Goal: Find specific page/section: Find specific page/section

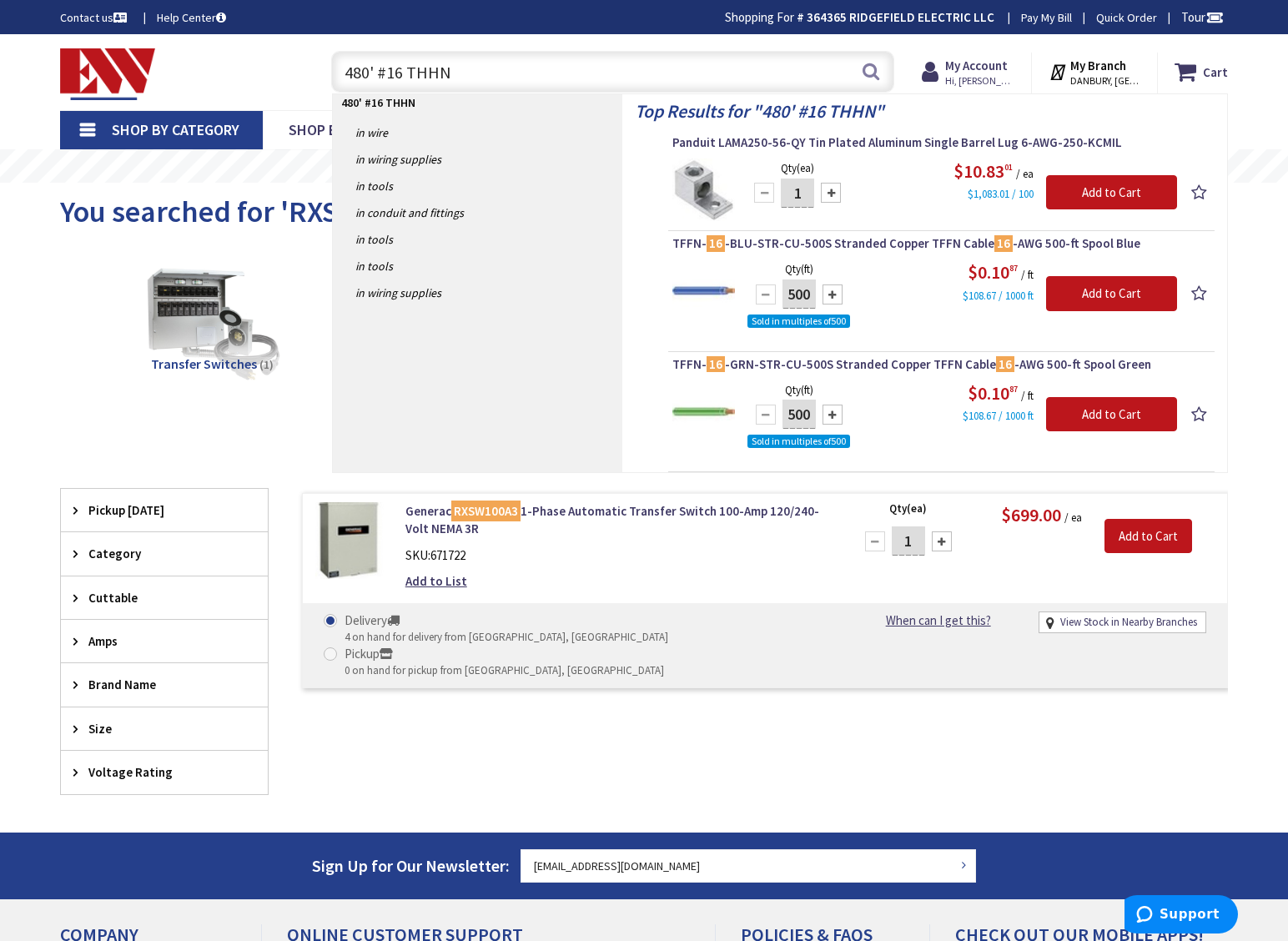
drag, startPoint x: 464, startPoint y: 74, endPoint x: 313, endPoint y: 70, distance: 151.1
click at [313, 71] on div "480' #16 THHN 480' #16 THHN Search" at bounding box center [608, 70] width 597 height 53
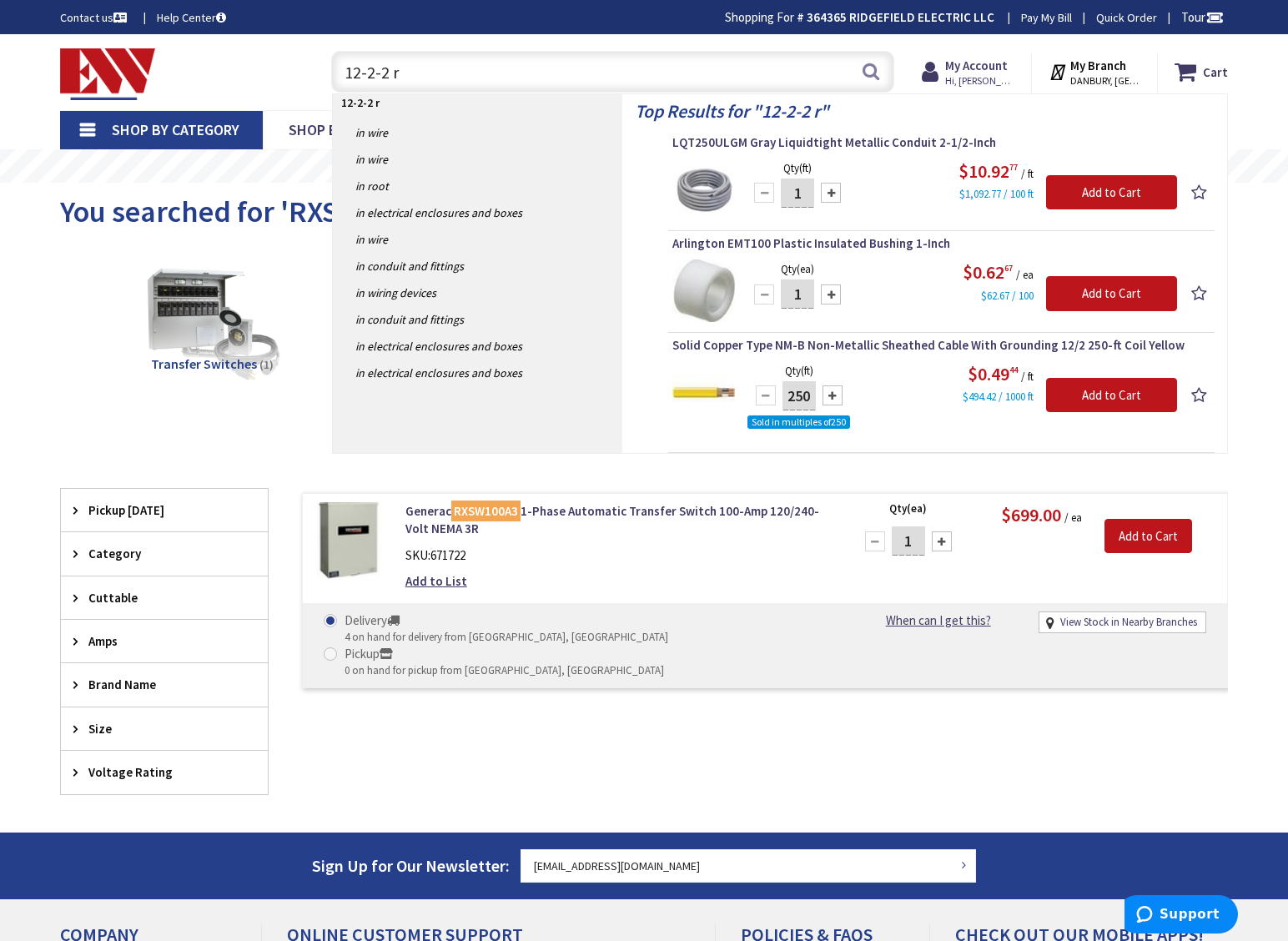
type input "12-2-2 rx"
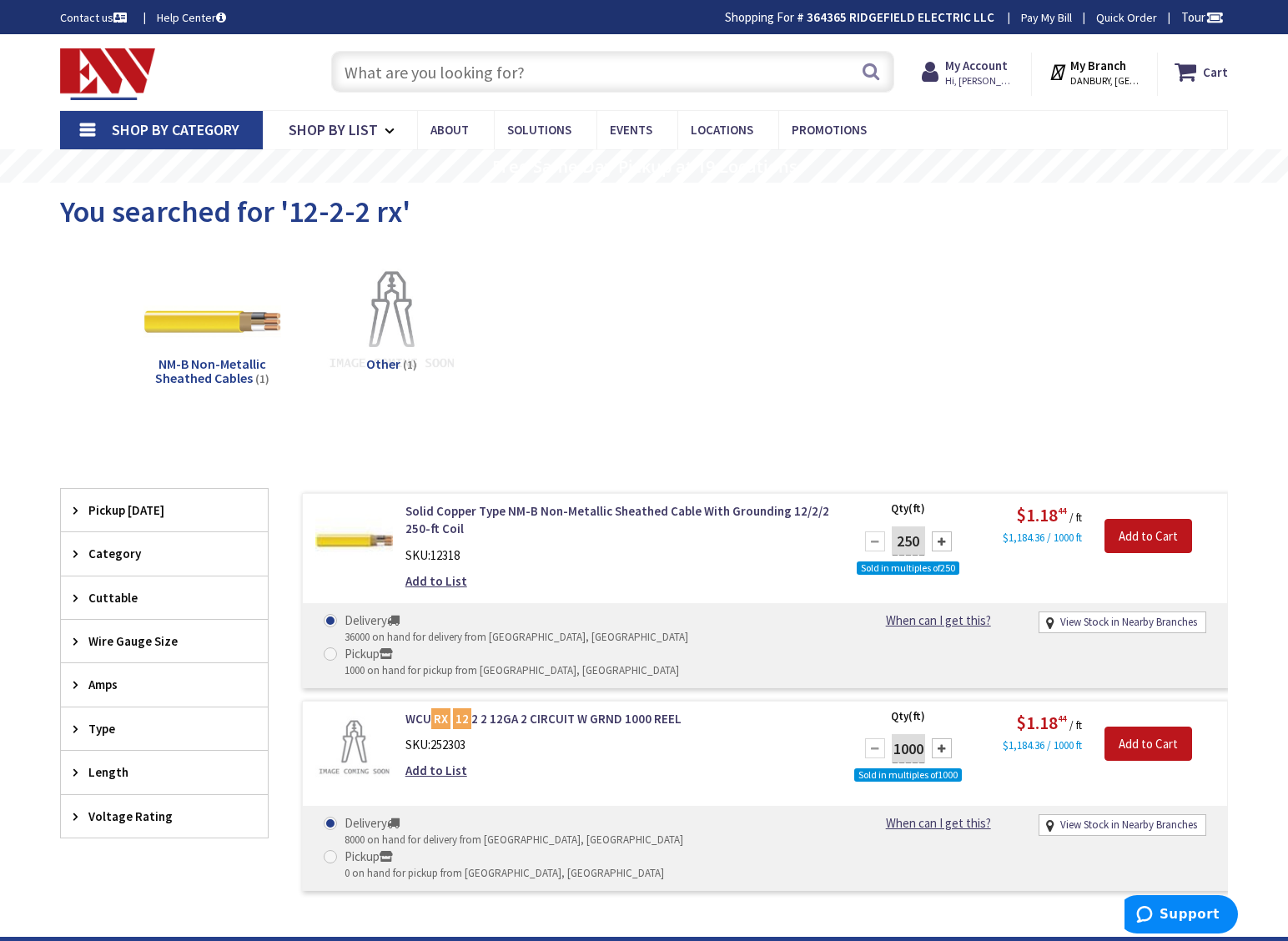
click at [412, 64] on input "text" at bounding box center [613, 71] width 563 height 42
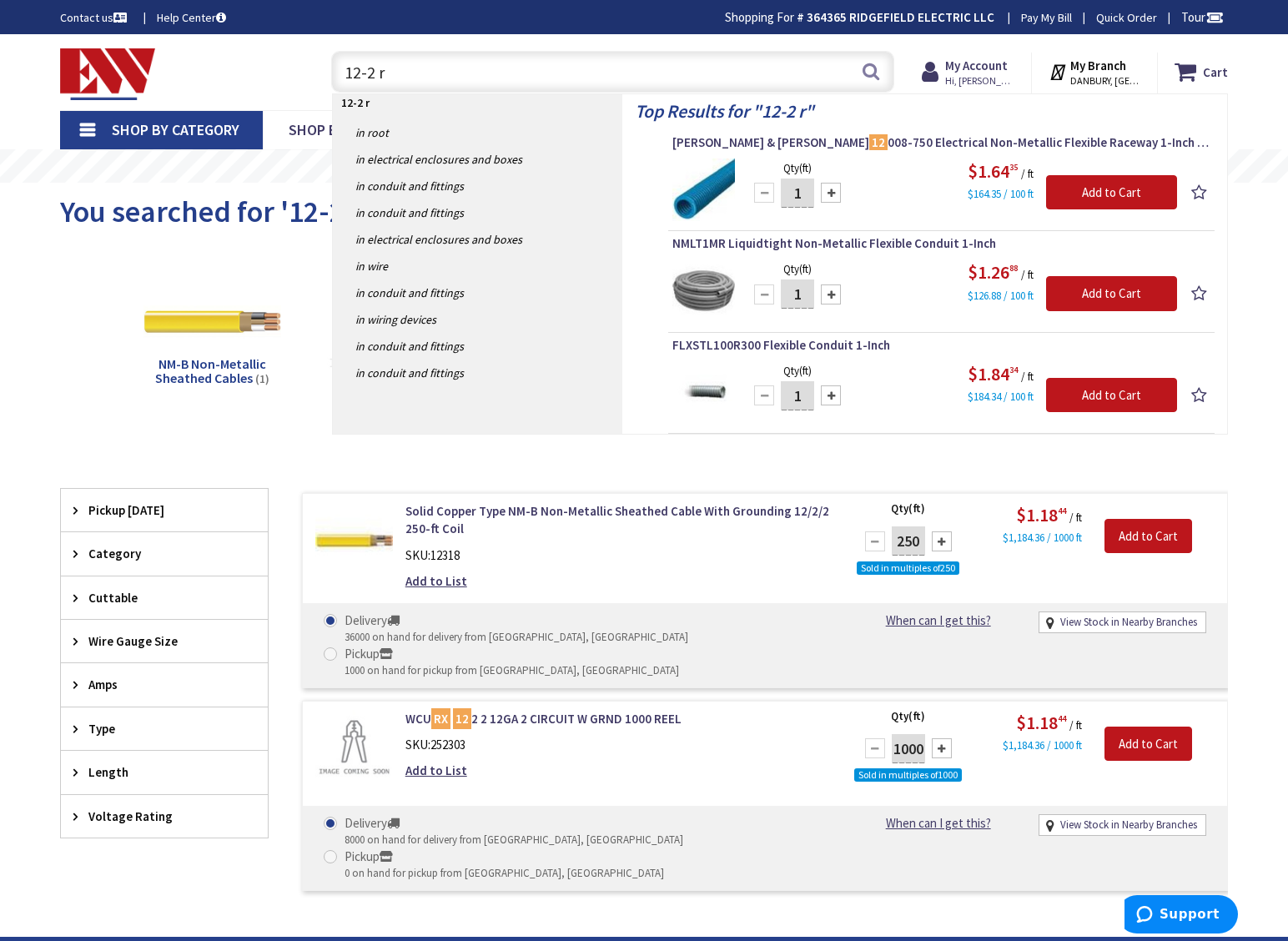
type input "12-2 rx"
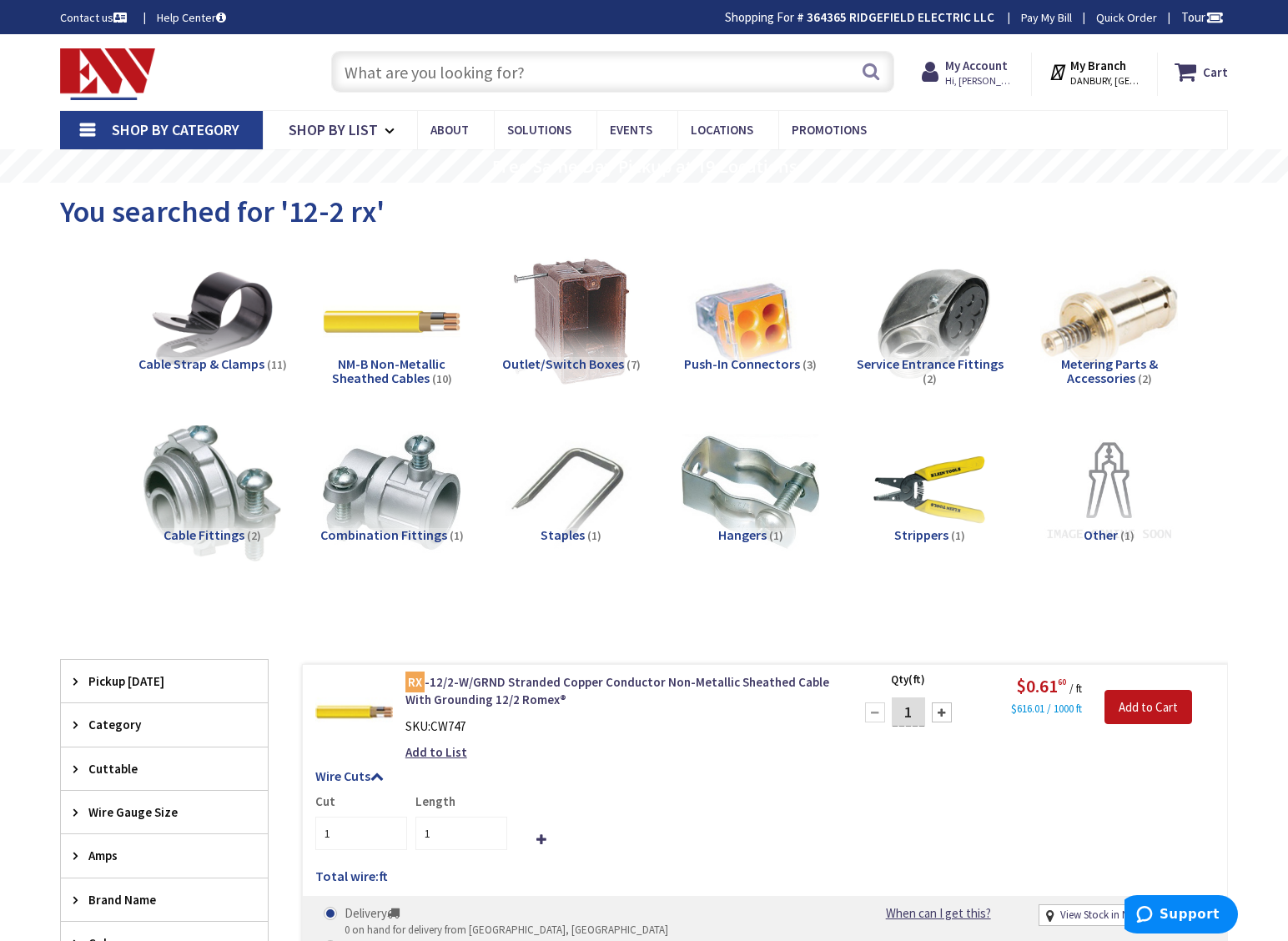
click at [376, 81] on input "text" at bounding box center [613, 71] width 563 height 42
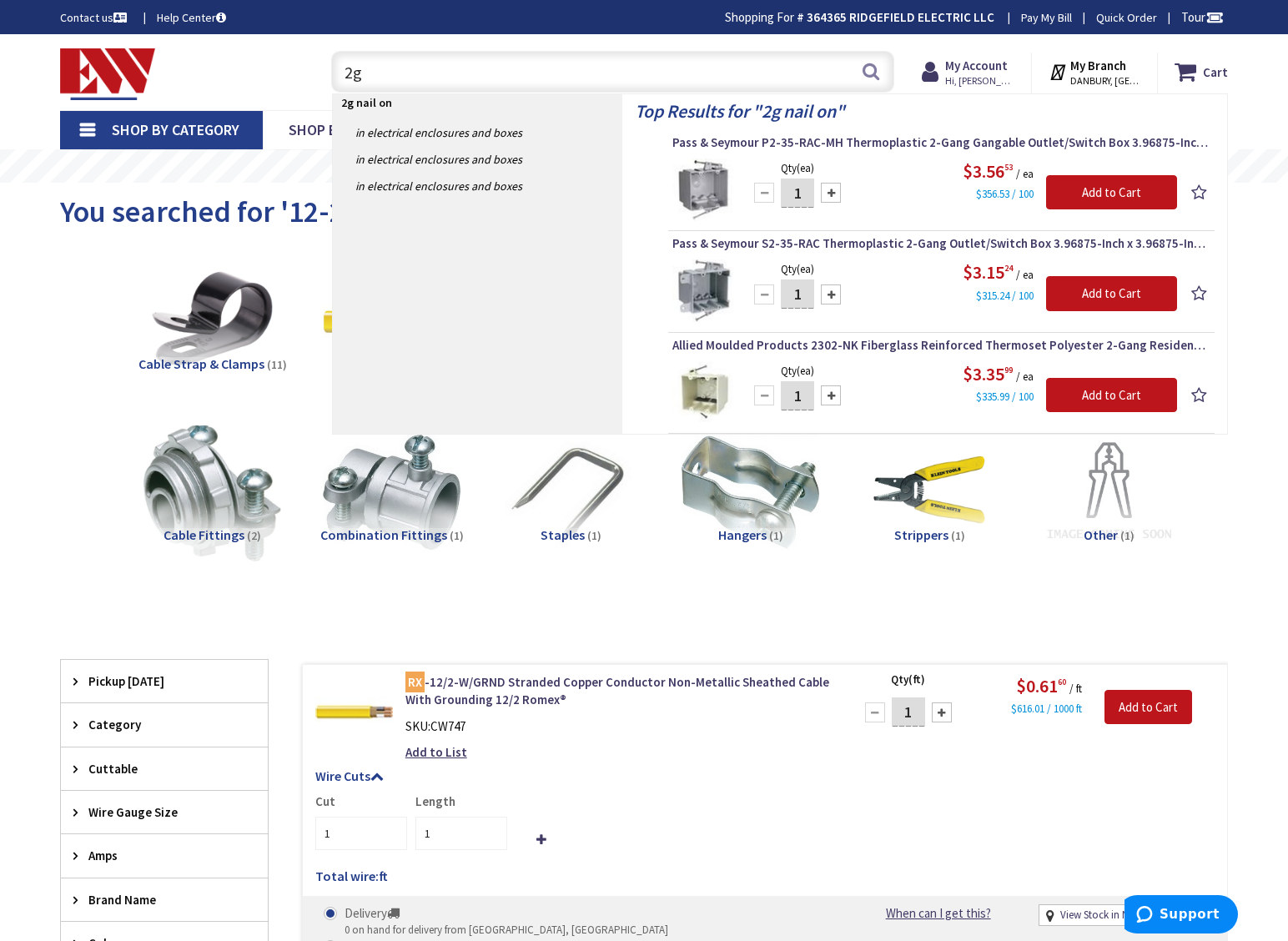
type input "2"
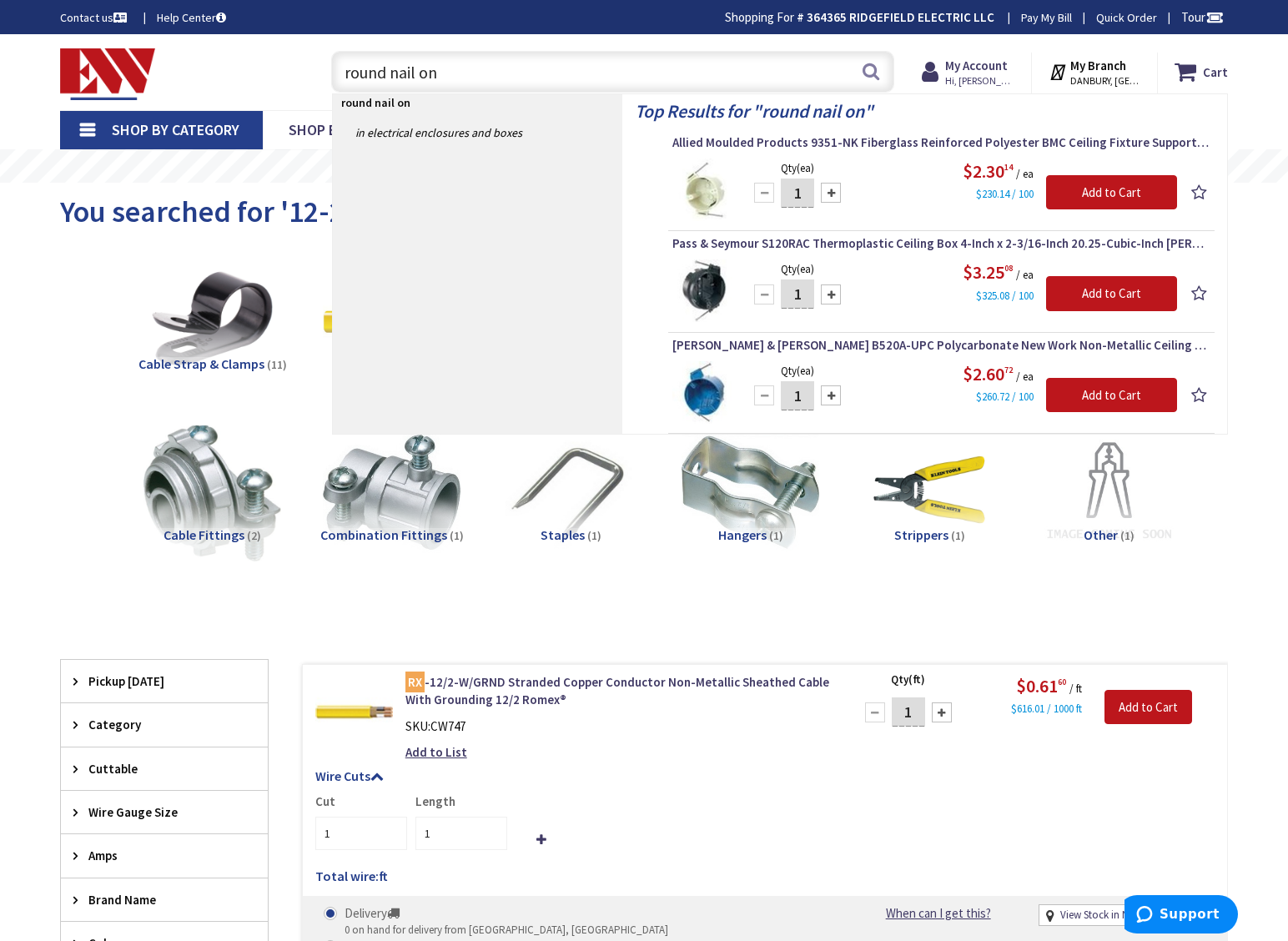
type input "round nail on"
